Goal: Transaction & Acquisition: Purchase product/service

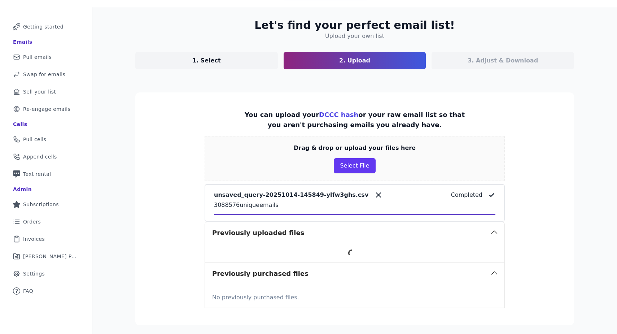
scroll to position [74, 0]
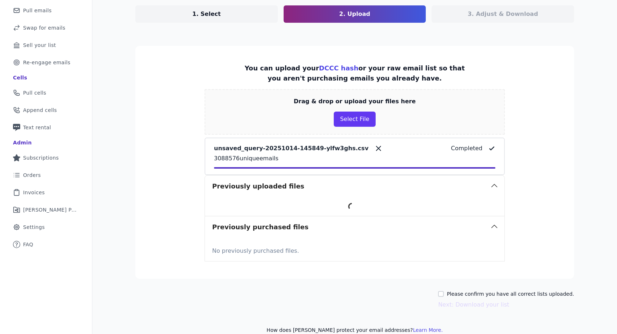
click at [551, 169] on section "You can upload your DCCC hash or your raw email list so that you aren't purchas…" at bounding box center [354, 162] width 439 height 233
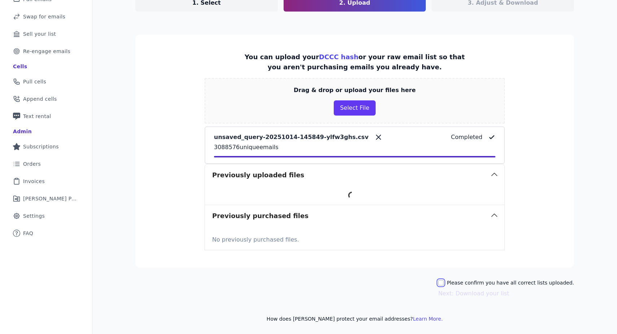
click at [444, 282] on input "Please confirm you have all correct lists uploaded." at bounding box center [441, 283] width 6 height 6
checkbox input "true"
click at [476, 296] on button "Next: Download your list" at bounding box center [473, 293] width 71 height 9
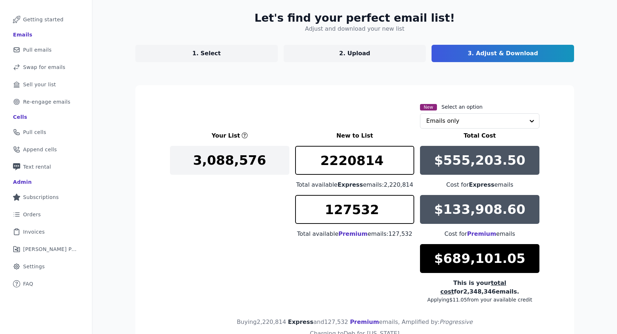
scroll to position [86, 0]
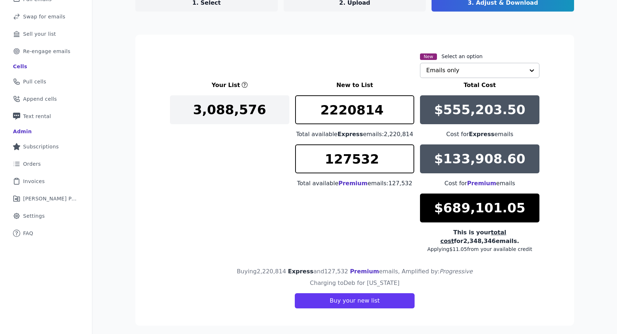
click at [491, 70] on input "text" at bounding box center [475, 70] width 99 height 14
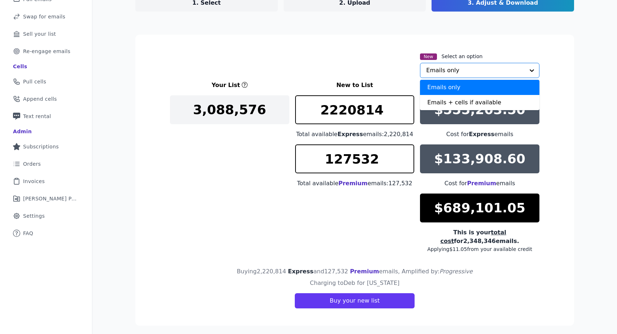
click at [571, 75] on section "New Select an option Emails only Emails + cells if available Option Emails only…" at bounding box center [354, 180] width 439 height 291
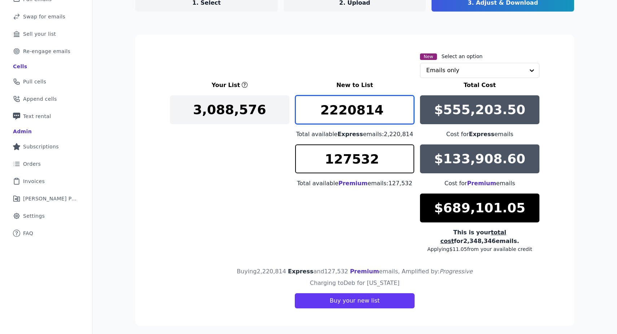
click at [358, 112] on input "2220814" at bounding box center [354, 109] width 119 height 29
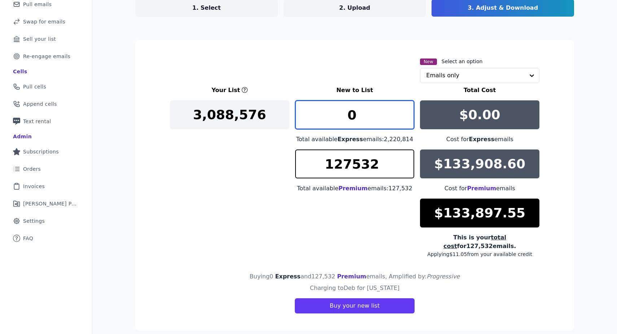
type input "0"
click at [566, 141] on section "New Select an option Emails only Your List New to List Total Cost 3,088,576 0 T…" at bounding box center [354, 185] width 439 height 291
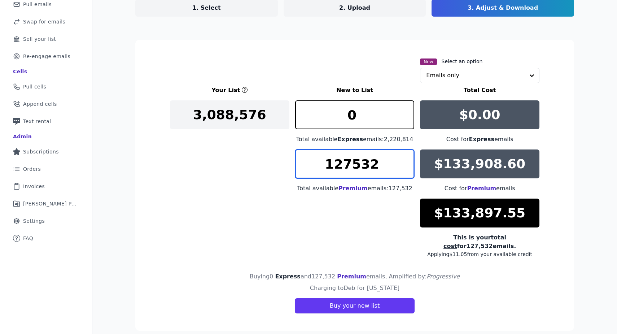
click at [339, 164] on input "127532" at bounding box center [354, 163] width 119 height 29
type input "4190"
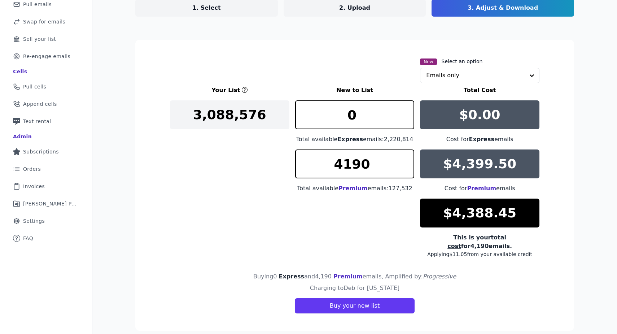
click at [579, 161] on div "Let's find your perfect email list! Adjust and download your new list 1. Select…" at bounding box center [355, 149] width 462 height 388
click at [405, 110] on input "1" at bounding box center [354, 114] width 119 height 29
type input "0"
click at [406, 119] on input "0" at bounding box center [354, 114] width 119 height 29
click at [406, 160] on input "4191" at bounding box center [354, 163] width 119 height 29
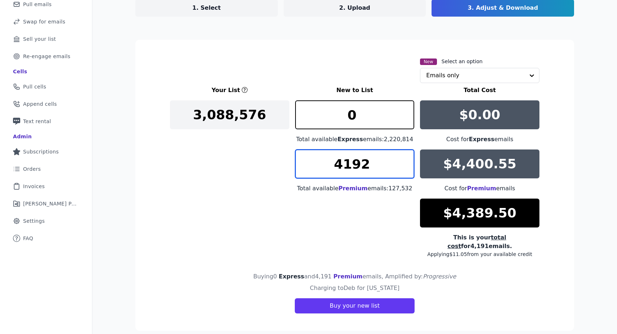
click at [406, 160] on input "4192" at bounding box center [354, 163] width 119 height 29
click at [406, 160] on input "4193" at bounding box center [354, 163] width 119 height 29
click at [406, 160] on input "4194" at bounding box center [354, 163] width 119 height 29
click at [406, 160] on input "4195" at bounding box center [354, 163] width 119 height 29
click at [406, 160] on input "4196" at bounding box center [354, 163] width 119 height 29
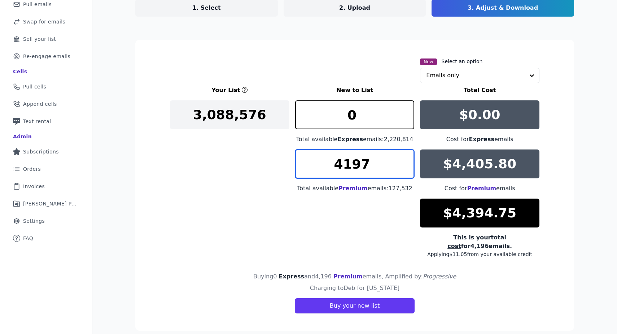
click at [406, 160] on input "4197" at bounding box center [354, 163] width 119 height 29
click at [406, 160] on input "4198" at bounding box center [354, 163] width 119 height 29
click at [406, 160] on input "4199" at bounding box center [354, 163] width 119 height 29
click at [406, 160] on input "4200" at bounding box center [354, 163] width 119 height 29
type input "4201"
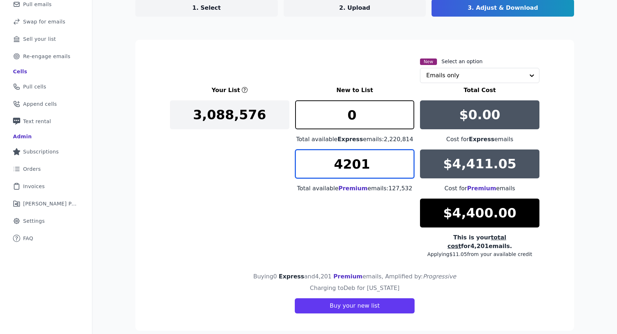
click at [406, 160] on input "4201" at bounding box center [354, 163] width 119 height 29
click at [569, 166] on section "New Select an option Emails only Your List New to List Total Cost 3,088,576 0 T…" at bounding box center [354, 185] width 439 height 291
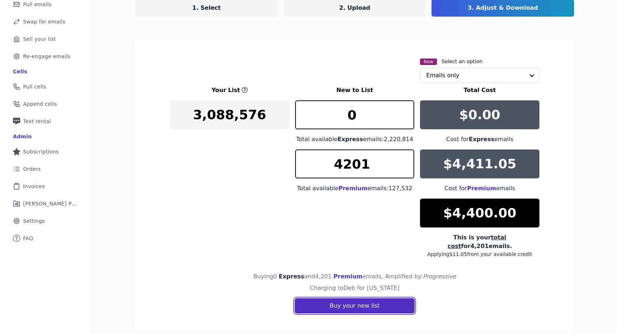
click at [366, 298] on button "Buy your new list" at bounding box center [355, 305] width 120 height 15
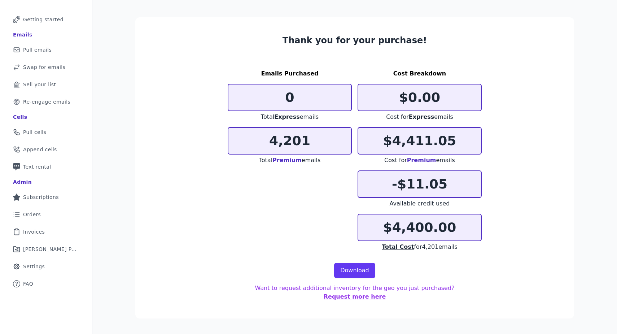
scroll to position [35, 0]
click at [357, 266] on link "Download" at bounding box center [354, 270] width 41 height 15
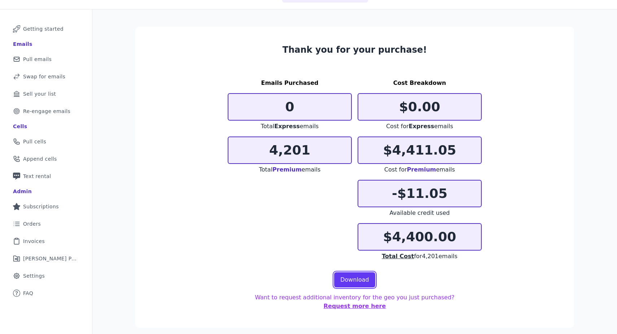
scroll to position [0, 0]
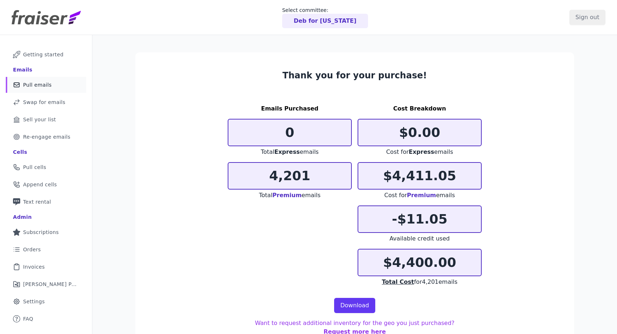
click at [42, 87] on span "Pull emails" at bounding box center [37, 84] width 29 height 7
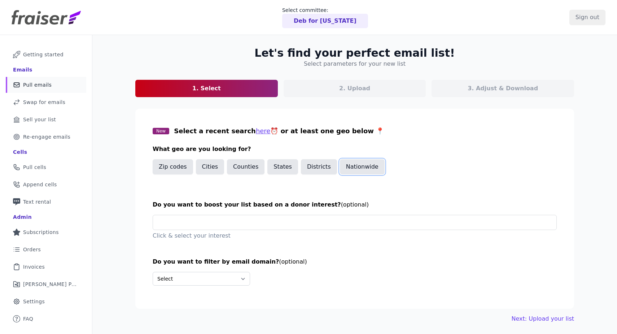
click at [360, 162] on button "Nationwide" at bounding box center [362, 166] width 45 height 15
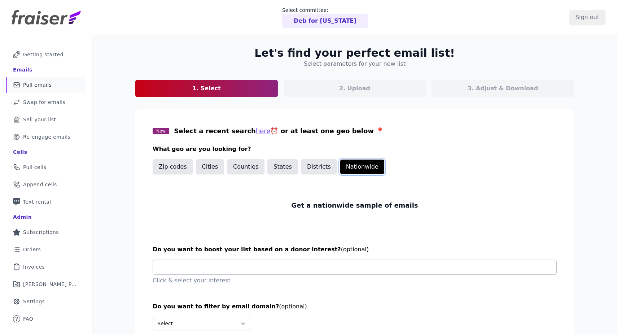
scroll to position [45, 0]
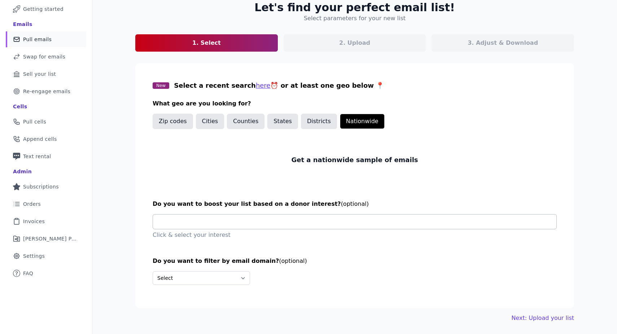
click at [365, 221] on input "text" at bounding box center [358, 221] width 398 height 14
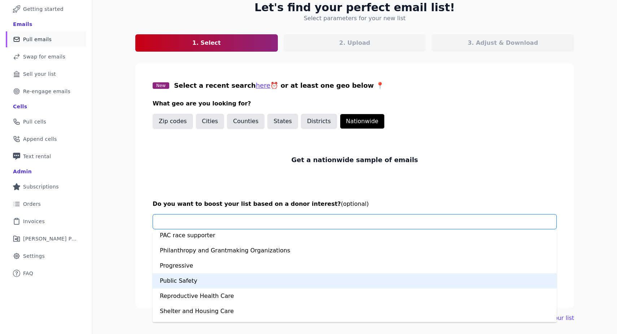
scroll to position [500, 0]
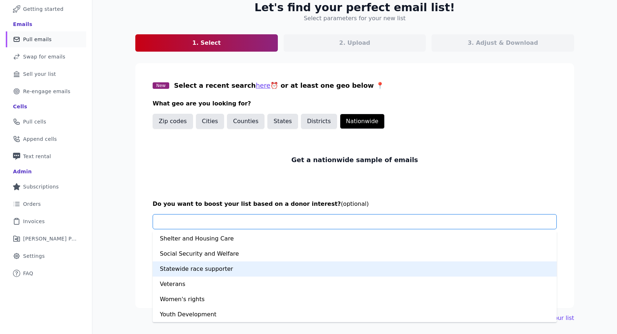
click at [264, 270] on div "Statewide race supporter" at bounding box center [355, 268] width 404 height 15
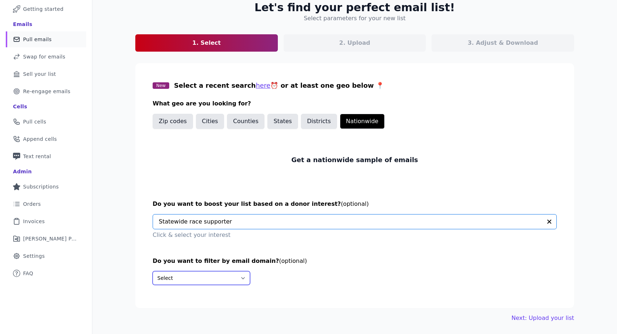
click at [226, 275] on select "Select Include only these domains Include none of these domains" at bounding box center [201, 278] width 97 height 14
select select "Exclude"
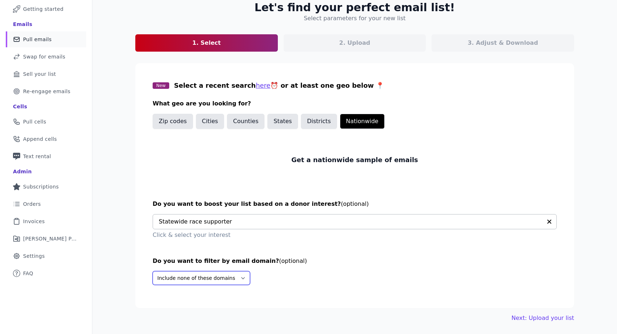
click at [153, 271] on select "Select Include only these domains Include none of these domains" at bounding box center [201, 278] width 97 height 14
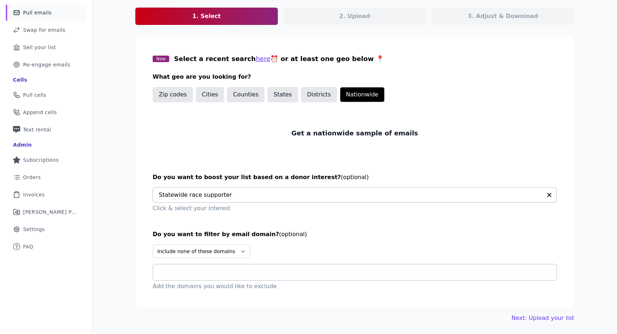
click at [262, 272] on input "text" at bounding box center [358, 272] width 398 height 9
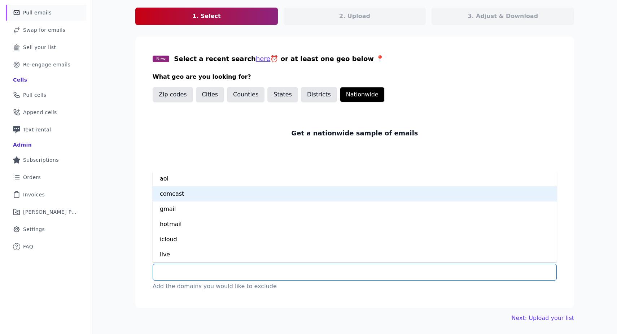
click at [185, 195] on div "comcast" at bounding box center [355, 193] width 404 height 15
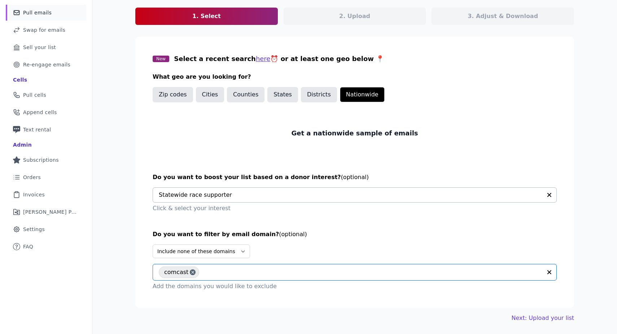
click at [213, 268] on input "text" at bounding box center [372, 272] width 339 height 9
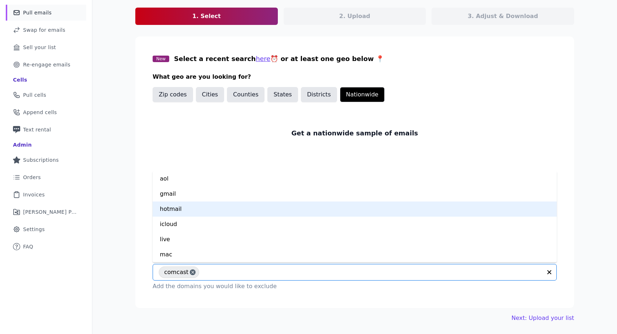
click at [187, 206] on div "hotmail" at bounding box center [355, 208] width 404 height 15
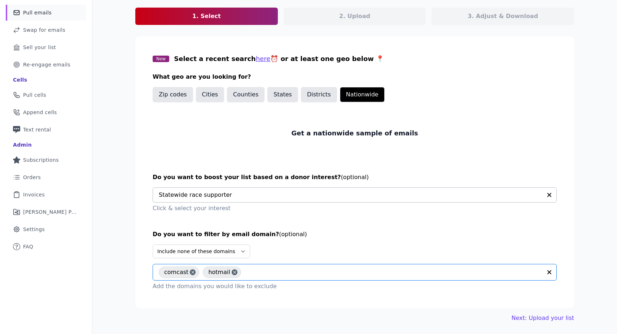
click at [250, 276] on input "text" at bounding box center [393, 272] width 297 height 9
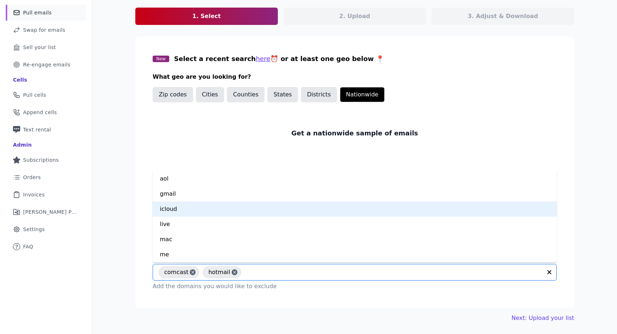
click at [191, 207] on div "icloud" at bounding box center [355, 208] width 404 height 15
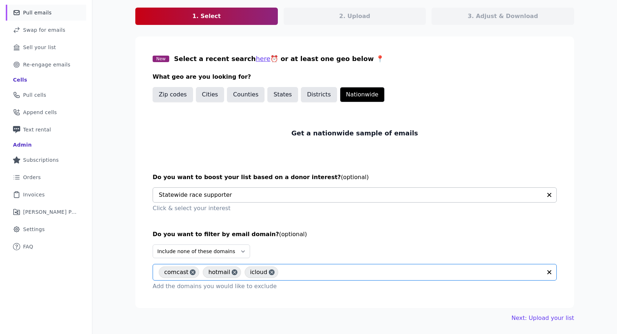
click at [294, 270] on input "text" at bounding box center [412, 272] width 260 height 9
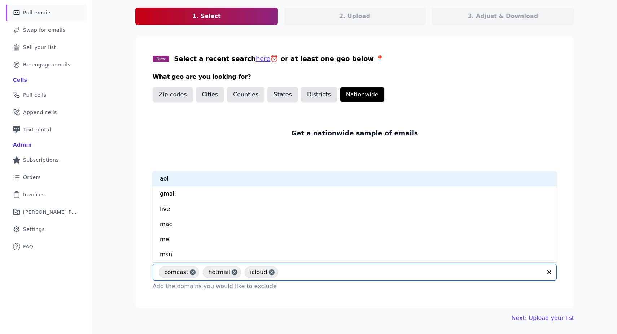
scroll to position [30, 0]
click at [200, 183] on div "live" at bounding box center [355, 178] width 404 height 15
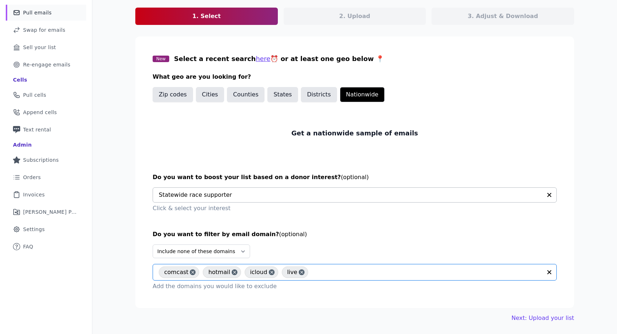
click at [326, 276] on input "text" at bounding box center [427, 272] width 230 height 9
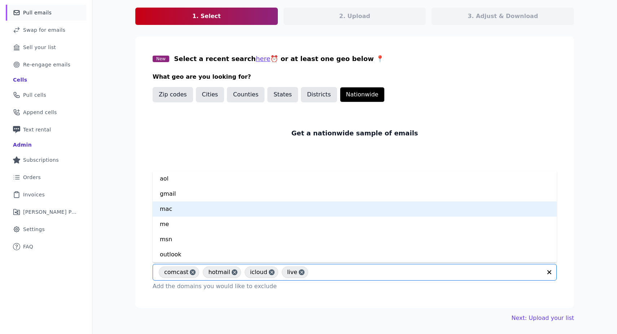
click at [205, 207] on div "mac" at bounding box center [355, 208] width 404 height 15
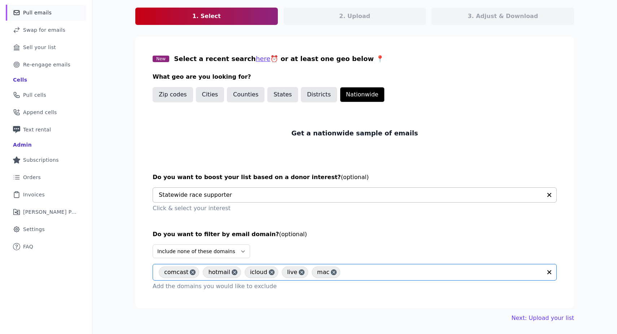
click at [347, 273] on input "text" at bounding box center [443, 272] width 198 height 9
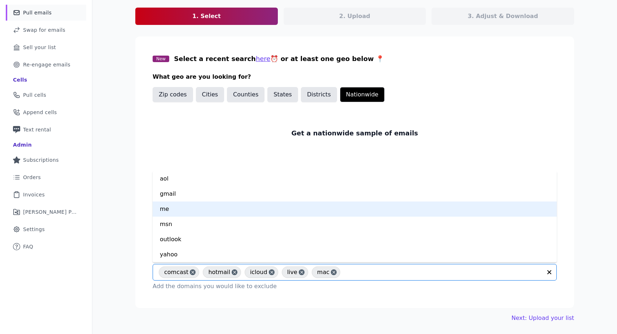
click at [214, 214] on div "me" at bounding box center [355, 208] width 404 height 15
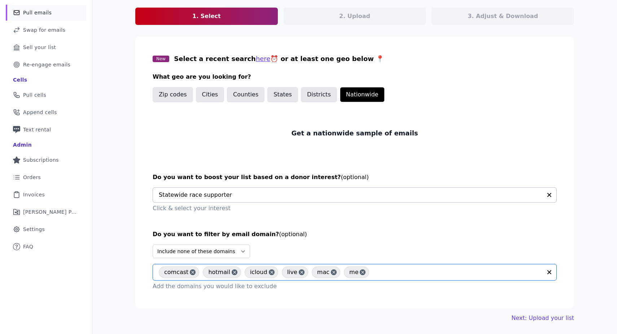
click at [378, 271] on input "text" at bounding box center [457, 272] width 169 height 9
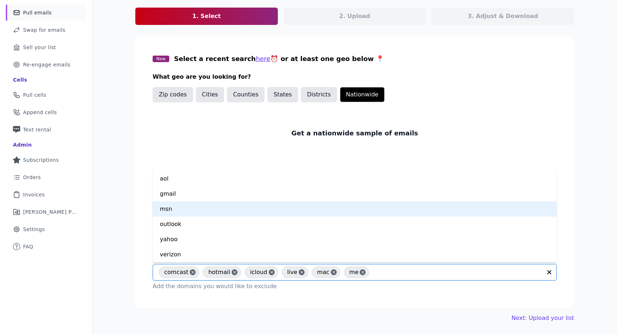
click at [221, 214] on div "msn" at bounding box center [355, 208] width 404 height 15
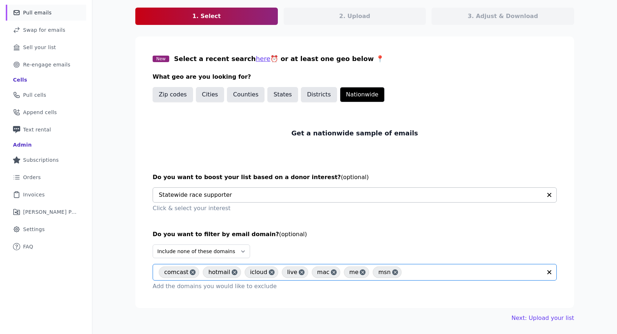
click at [431, 270] on input "text" at bounding box center [473, 272] width 137 height 9
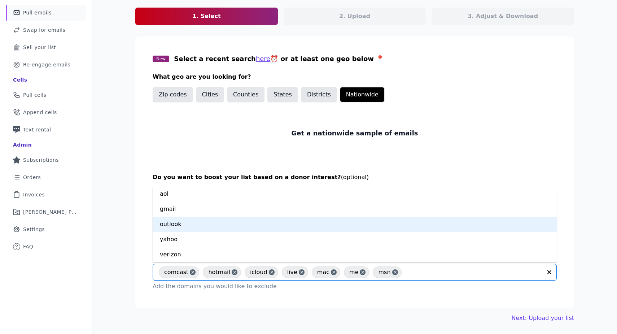
click at [219, 218] on div "outlook" at bounding box center [355, 224] width 404 height 15
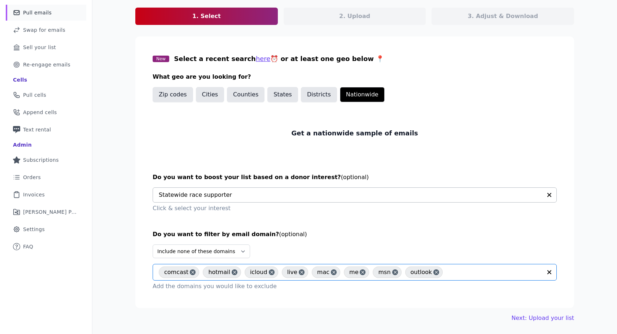
click at [469, 269] on input "text" at bounding box center [495, 272] width 96 height 9
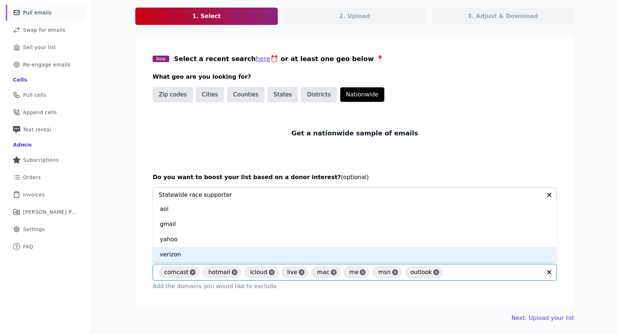
click at [265, 256] on div "verizon" at bounding box center [355, 254] width 404 height 15
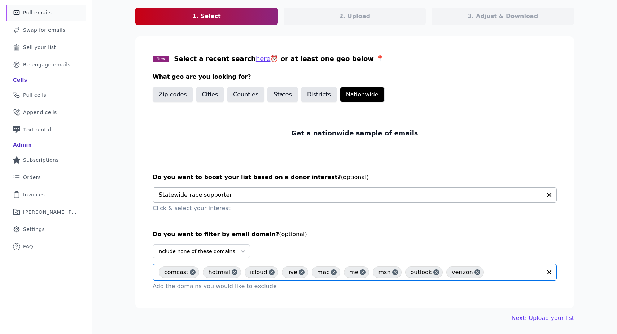
click at [572, 224] on div "Let's find your perfect email list! Select parameters for your new list 1. Sele…" at bounding box center [355, 148] width 462 height 371
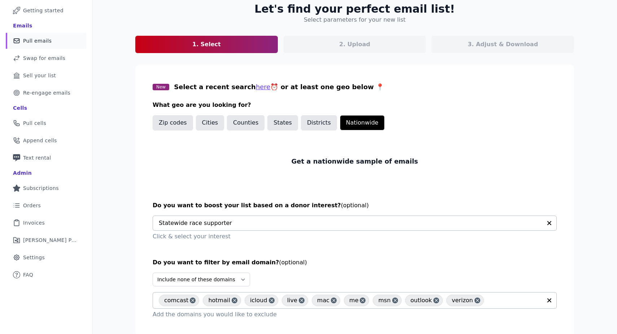
scroll to position [72, 0]
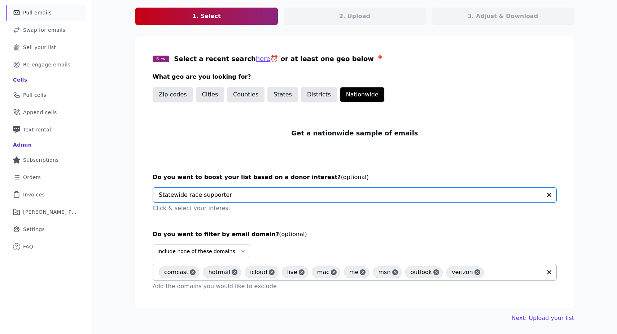
click at [444, 201] on input "text" at bounding box center [350, 195] width 383 height 14
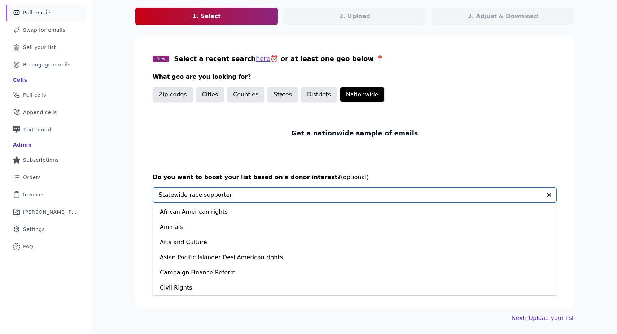
scroll to position [455, 0]
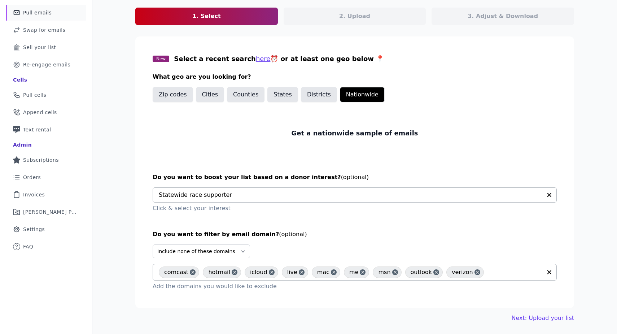
click at [394, 171] on section "New Select a recent search here ⏰ or at least one geo below 📍 What geo are you …" at bounding box center [354, 171] width 439 height 271
click at [316, 195] on input "text" at bounding box center [350, 195] width 383 height 14
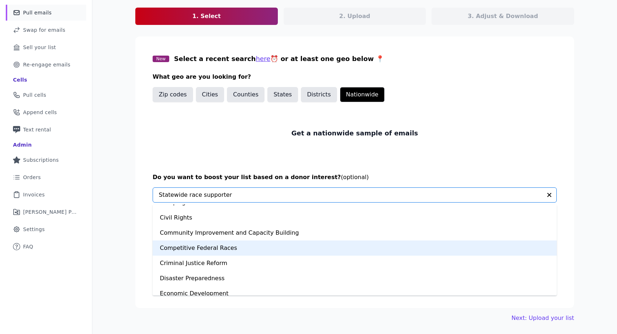
scroll to position [0, 0]
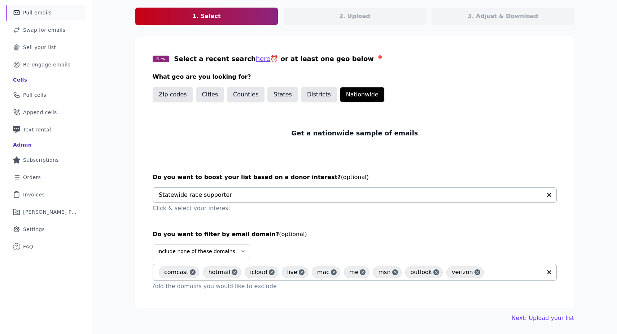
click at [566, 148] on section "New Select a recent search here ⏰ or at least one geo below 📍 What geo are you …" at bounding box center [354, 171] width 439 height 271
click at [581, 152] on div "Let's find your perfect email list! Select parameters for your new list 1. Sele…" at bounding box center [355, 148] width 462 height 371
click at [588, 165] on div "Let's find your perfect email list! Select parameters for your new list 1. Sele…" at bounding box center [354, 148] width 525 height 371
click at [587, 174] on div "Let's find your perfect email list! Select parameters for your new list 1. Sele…" at bounding box center [354, 148] width 525 height 371
click at [556, 319] on link "Next: Upload your list" at bounding box center [543, 318] width 62 height 9
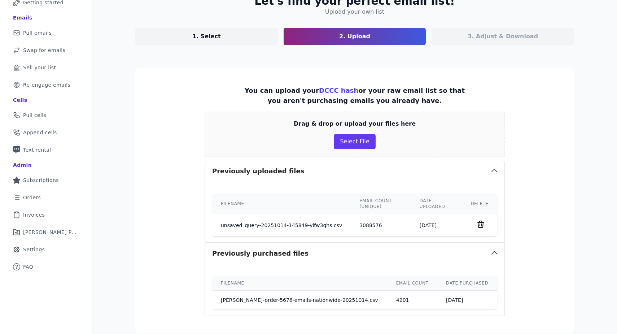
scroll to position [95, 0]
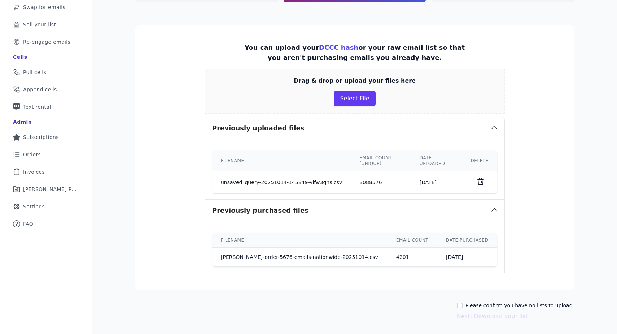
click at [481, 306] on label "Please confirm you have no lists to upload." at bounding box center [520, 305] width 109 height 7
click at [463, 306] on input "Please confirm you have no lists to upload." at bounding box center [460, 306] width 6 height 6
checkbox input "true"
click at [491, 317] on button "Next: Download your list" at bounding box center [492, 316] width 71 height 9
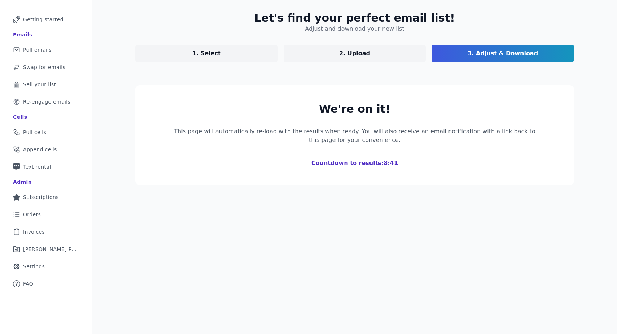
scroll to position [82, 0]
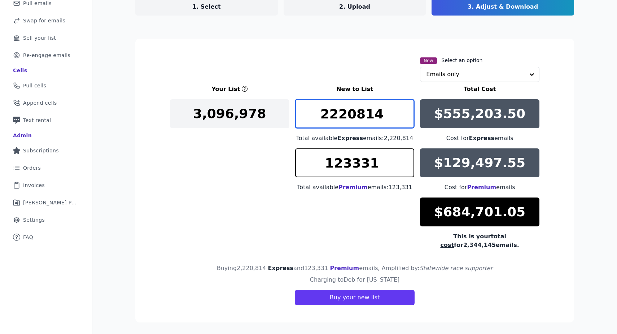
click at [354, 123] on input "2220814" at bounding box center [354, 113] width 119 height 29
click at [353, 114] on input "2220814" at bounding box center [354, 113] width 119 height 29
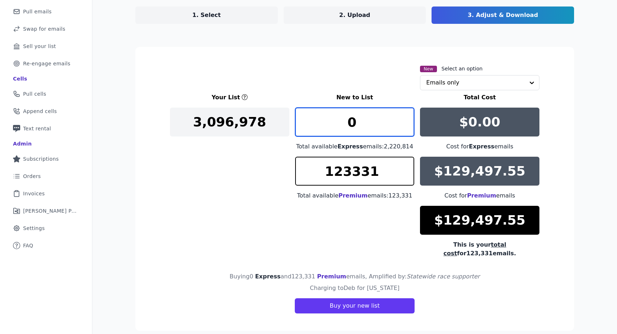
type input "0"
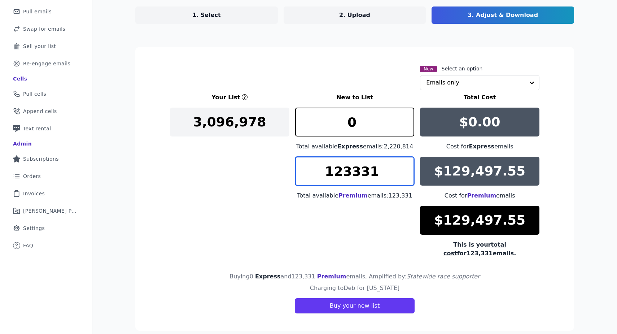
click at [343, 171] on input "123331" at bounding box center [354, 171] width 119 height 29
click at [405, 178] on input "4199" at bounding box center [354, 171] width 119 height 29
click at [405, 178] on input "4198" at bounding box center [354, 171] width 119 height 29
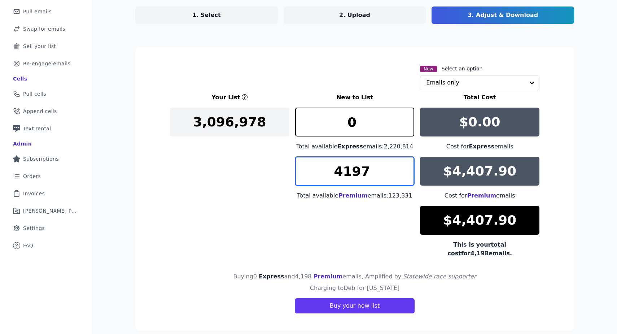
click at [405, 178] on input "4197" at bounding box center [354, 171] width 119 height 29
click at [405, 178] on input "4196" at bounding box center [354, 171] width 119 height 29
click at [405, 178] on input "4195" at bounding box center [354, 171] width 119 height 29
click at [405, 178] on input "4194" at bounding box center [354, 171] width 119 height 29
click at [405, 178] on input "4193" at bounding box center [354, 171] width 119 height 29
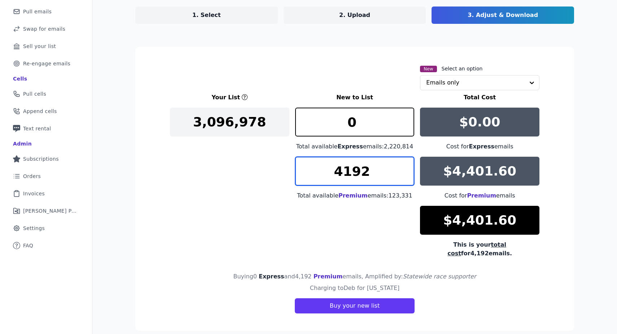
click at [405, 178] on input "4192" at bounding box center [354, 171] width 119 height 29
click at [405, 178] on input "4191" at bounding box center [354, 171] width 119 height 29
type input "4190"
click at [405, 178] on input "4190" at bounding box center [354, 171] width 119 height 29
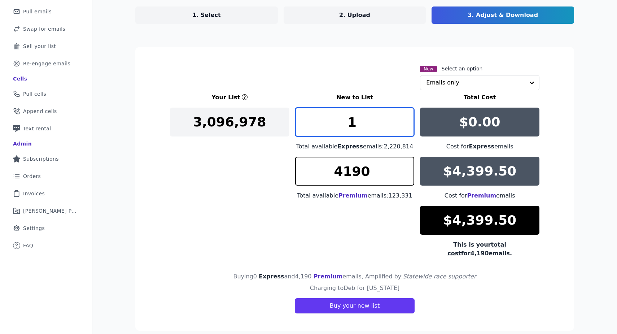
click at [404, 121] on input "1" at bounding box center [354, 122] width 119 height 29
type input "2"
click at [404, 121] on input "2" at bounding box center [354, 122] width 119 height 29
click at [559, 165] on section "New Select an option Emails only Your List New to List Total Cost 3,096,978 2 T…" at bounding box center [354, 189] width 439 height 284
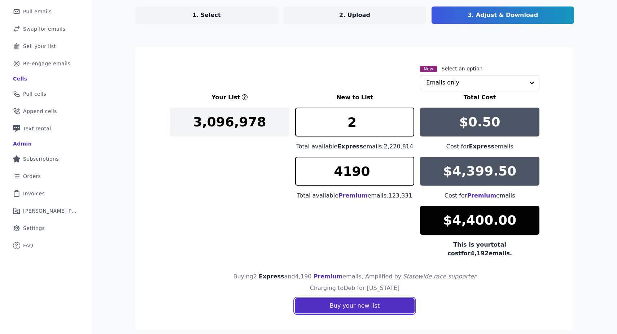
click at [384, 299] on button "Buy your new list" at bounding box center [355, 305] width 120 height 15
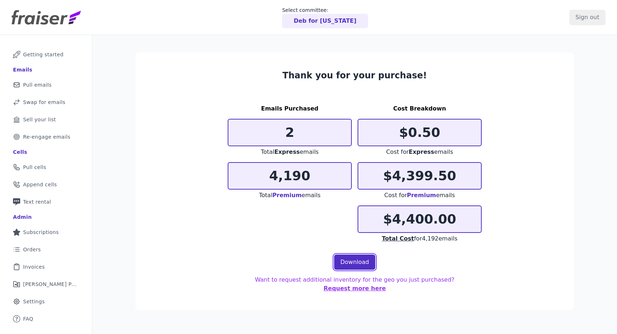
click at [354, 261] on link "Download" at bounding box center [354, 262] width 41 height 15
drag, startPoint x: 527, startPoint y: 162, endPoint x: 528, endPoint y: 170, distance: 8.4
click at [527, 162] on section "Thank you for your purchase! Emails Purchased 2 Total Express emails 4,190 Tota…" at bounding box center [354, 181] width 439 height 258
